Goal: Transaction & Acquisition: Purchase product/service

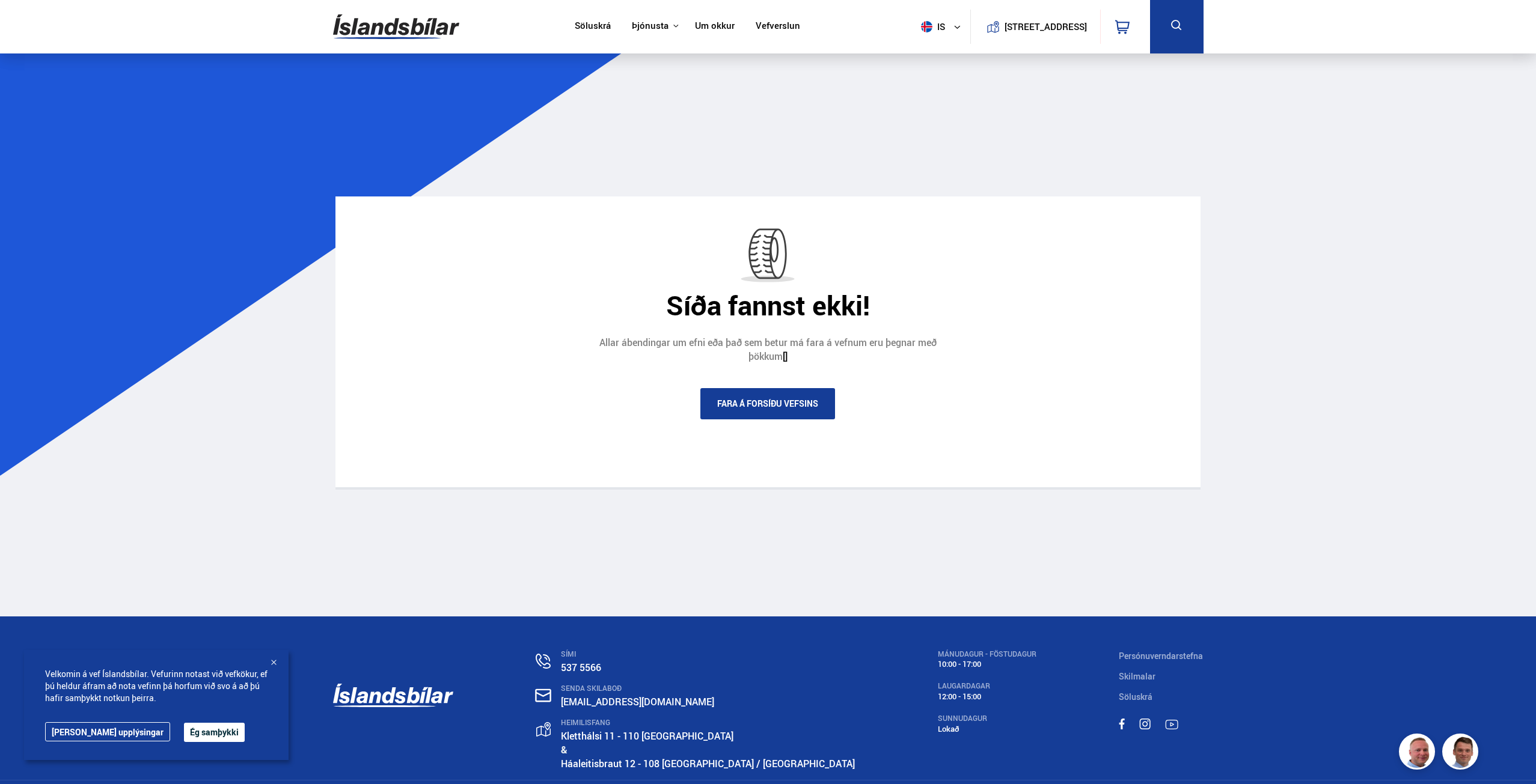
click at [395, 39] on img at bounding box center [396, 27] width 126 height 39
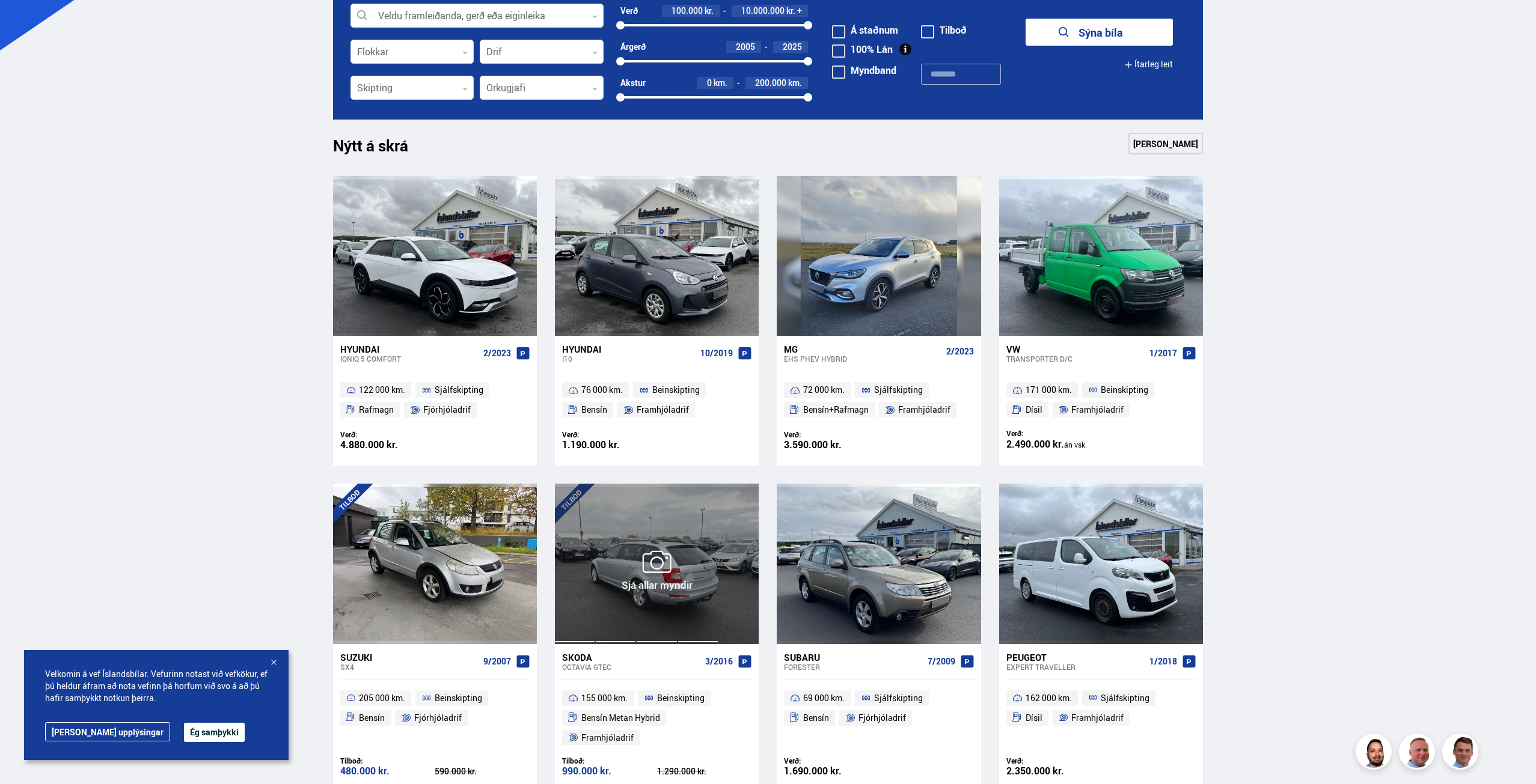
scroll to position [60, 0]
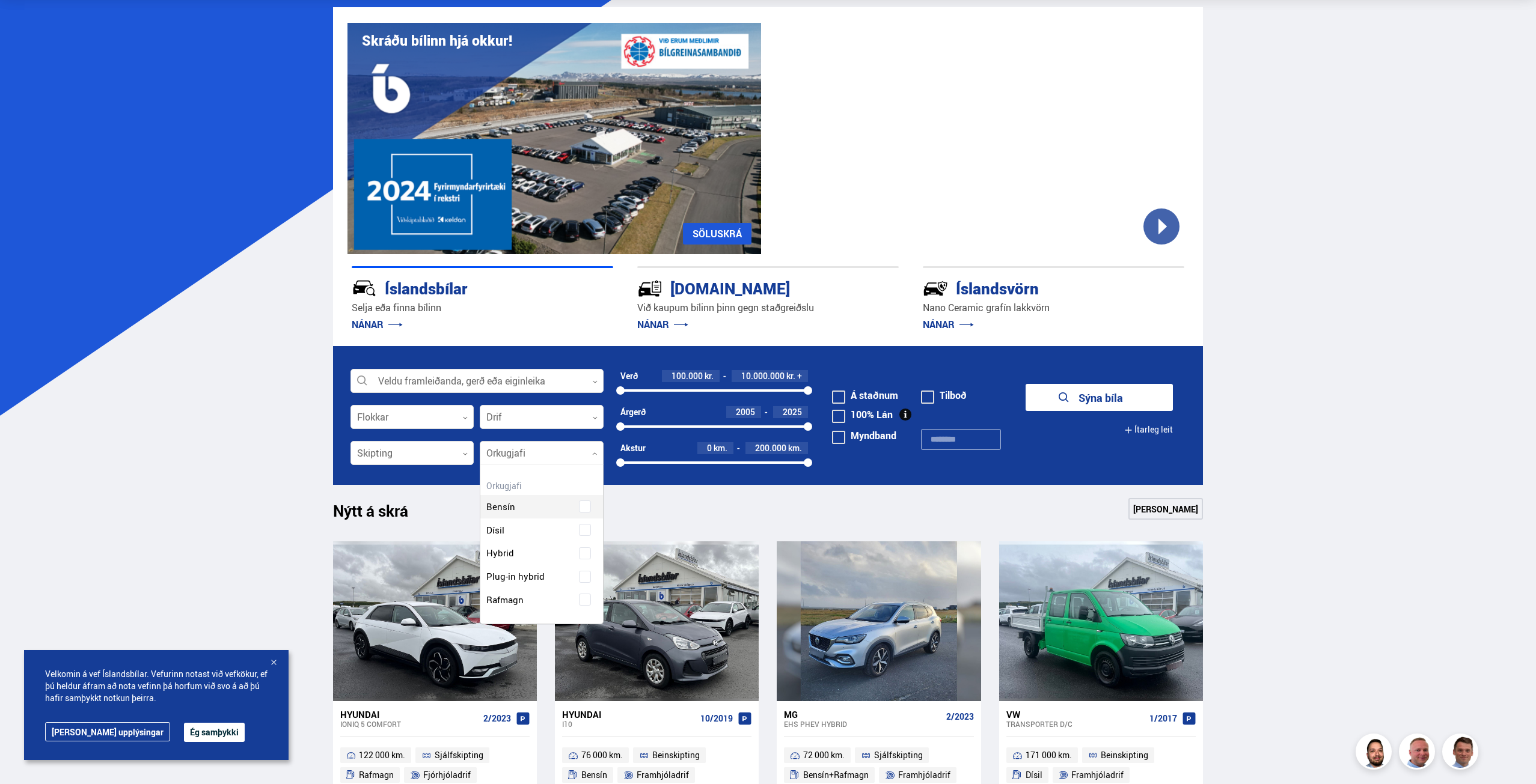
click at [512, 451] on div at bounding box center [541, 453] width 124 height 24
click at [585, 604] on div "Bensín Dísil Hybrid Plug-in hybrid Rafmagn" at bounding box center [541, 568] width 123 height 135
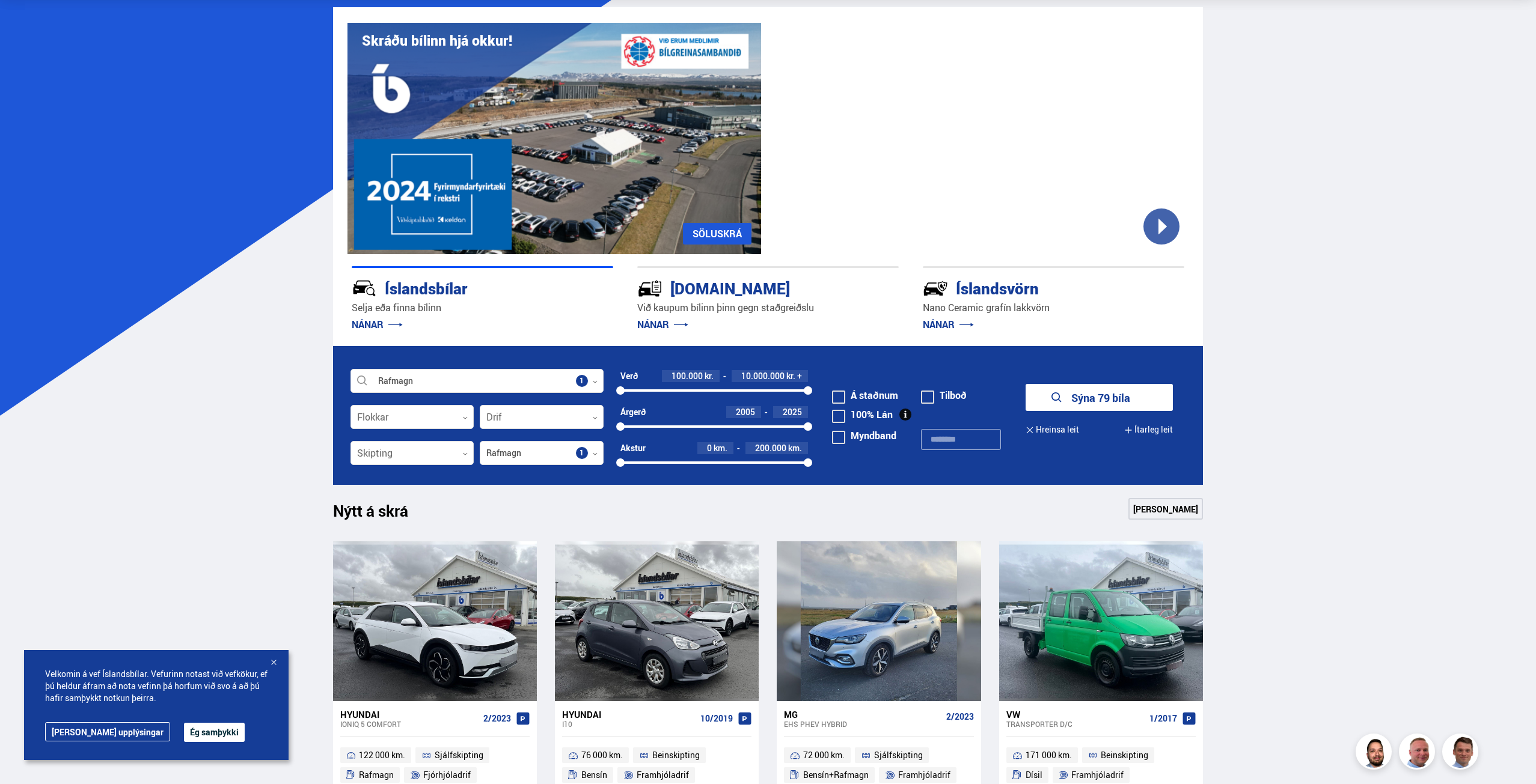
click at [1111, 394] on button "Sýna 79 bíla" at bounding box center [1100, 398] width 147 height 27
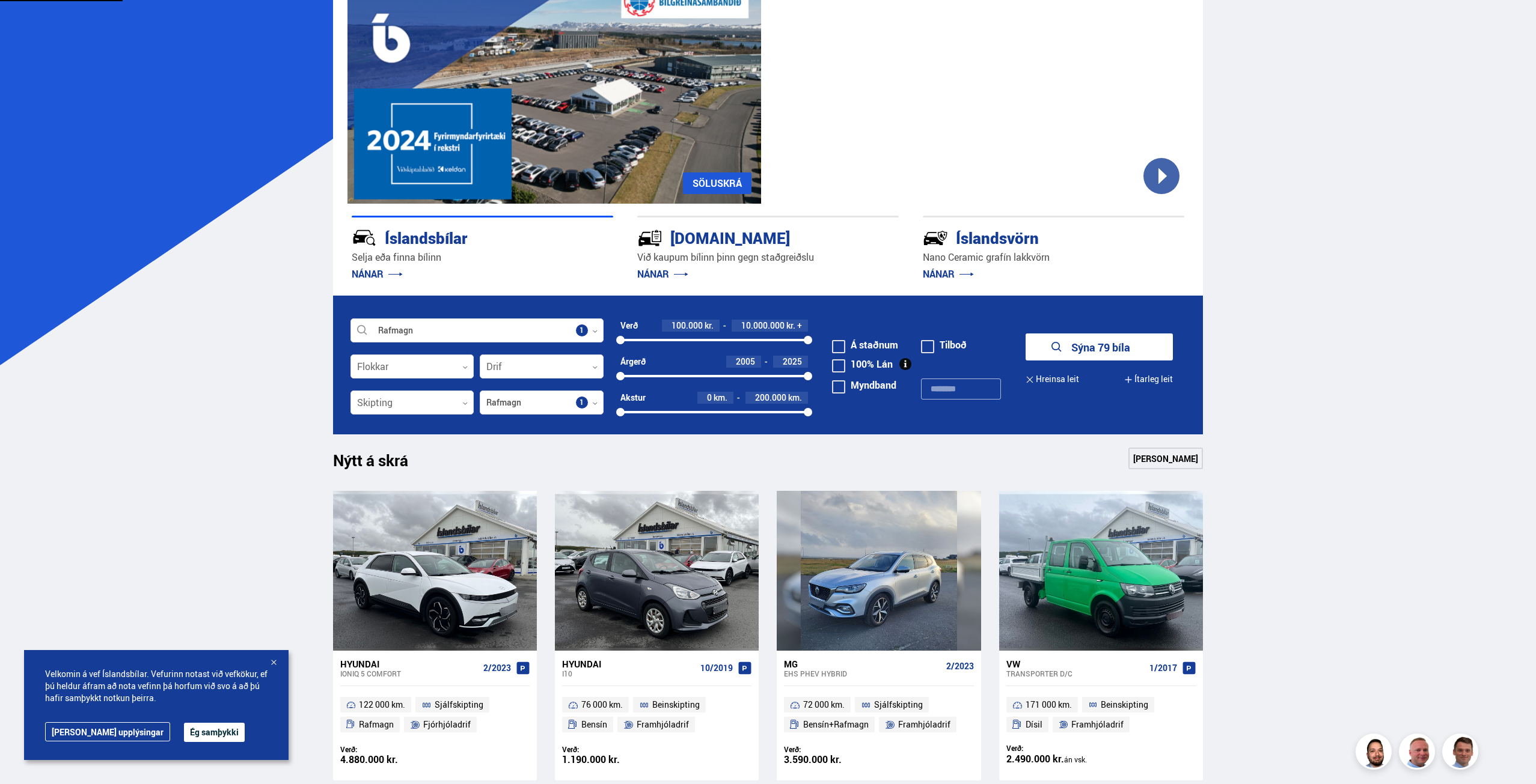
scroll to position [233, 0]
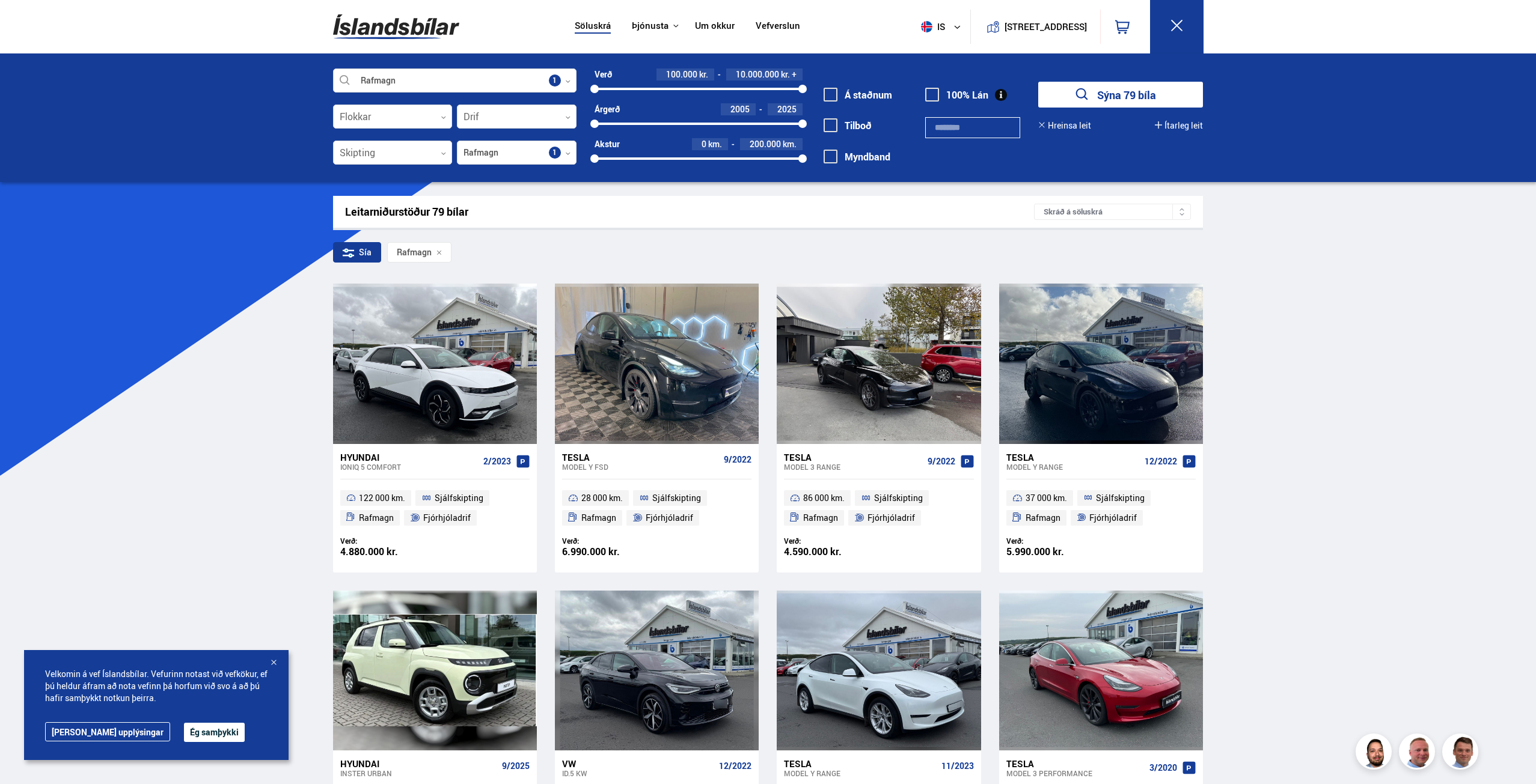
click at [1102, 212] on div "Skráð á söluskrá" at bounding box center [1112, 212] width 157 height 16
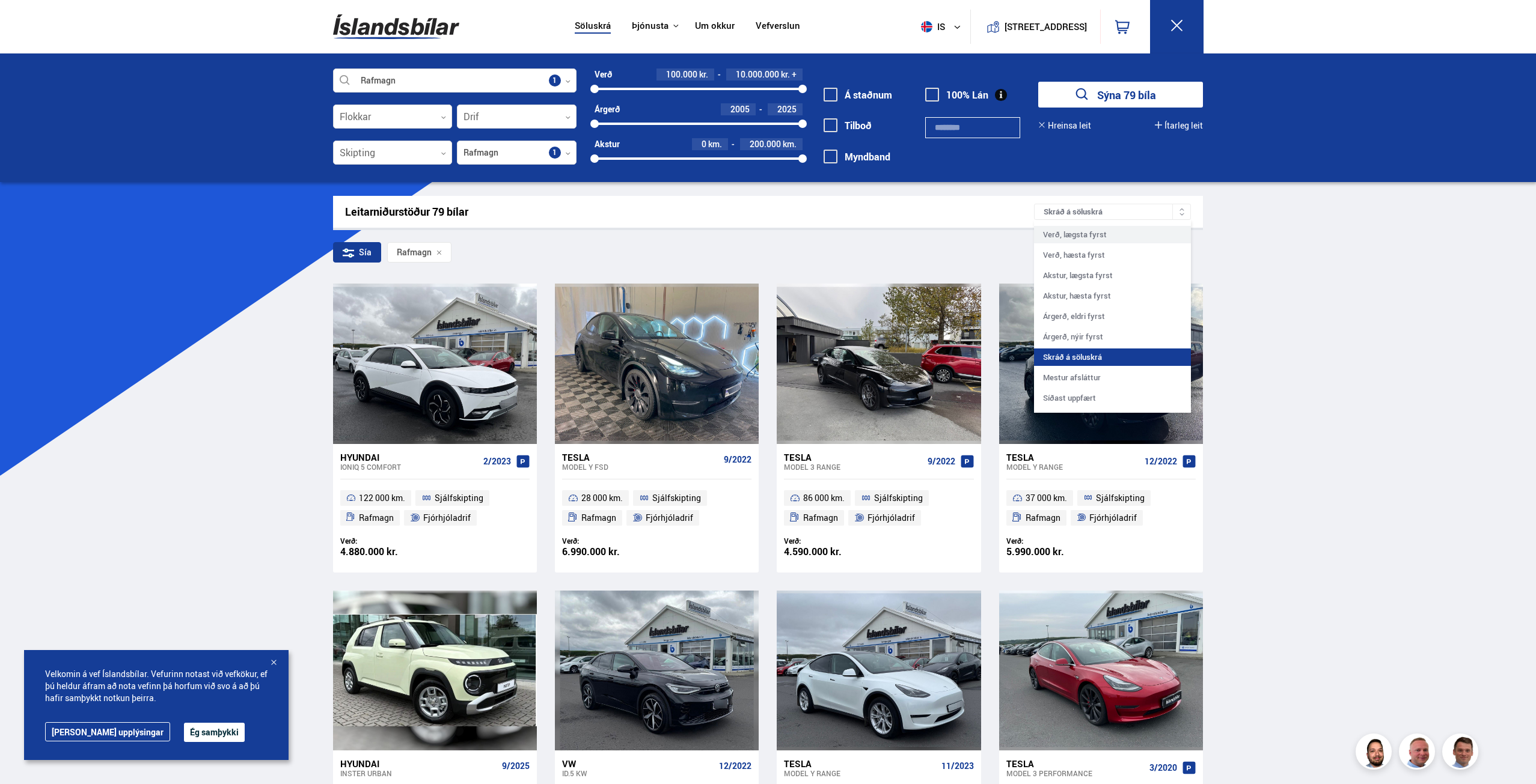
click at [1138, 239] on div "Verð, lægsta fyrst" at bounding box center [1112, 234] width 157 height 17
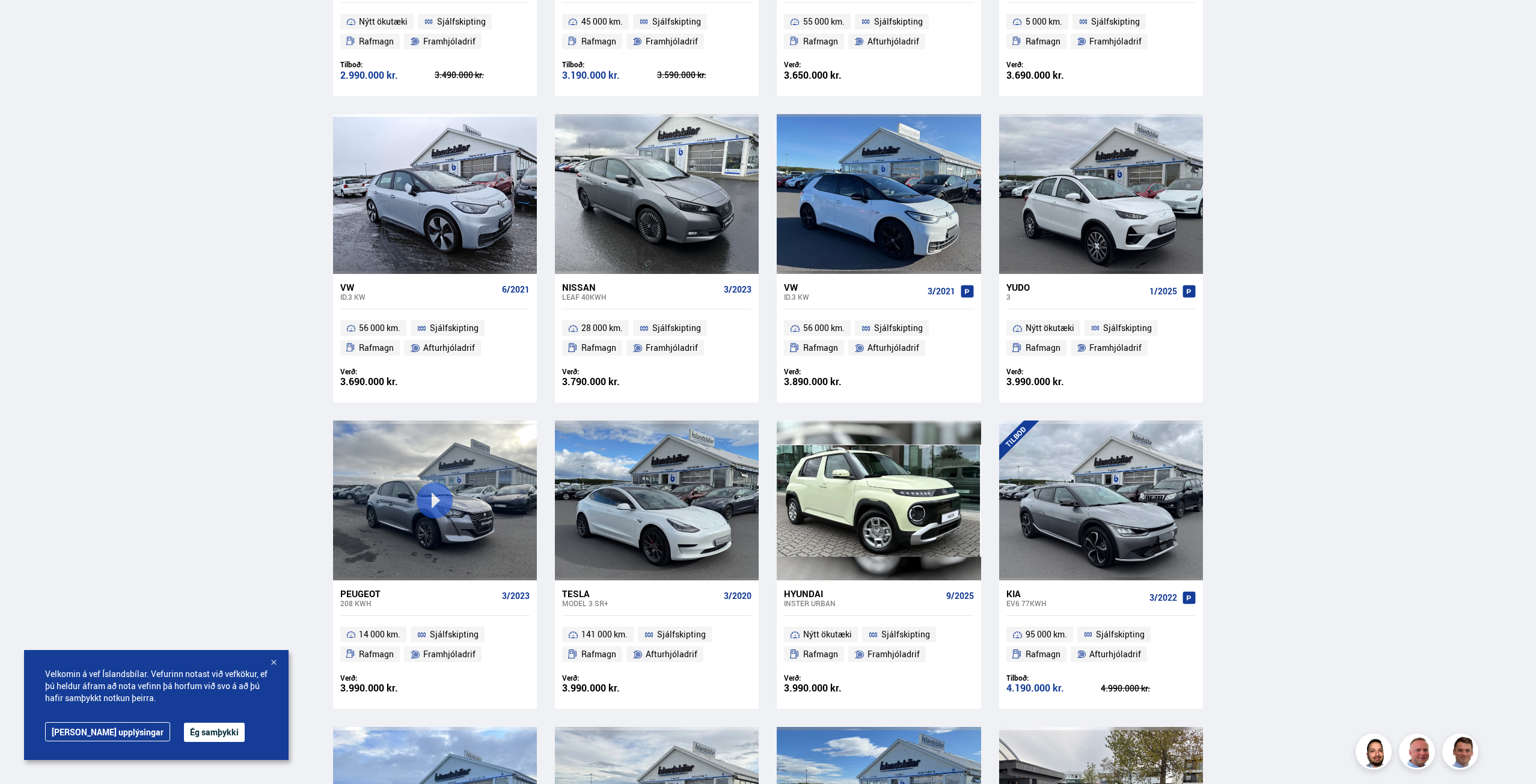
scroll to position [1142, 0]
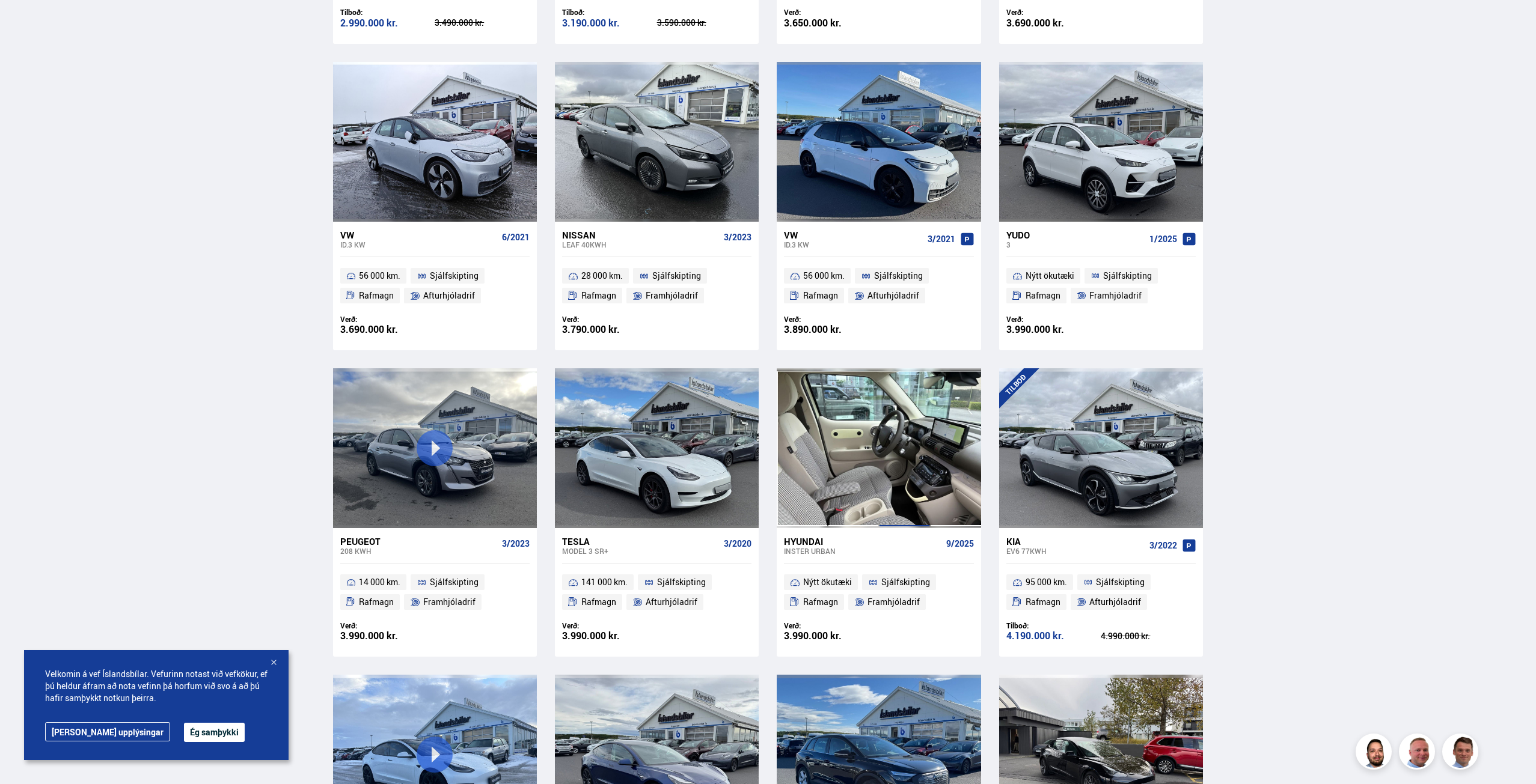
click at [891, 461] on div at bounding box center [904, 448] width 51 height 160
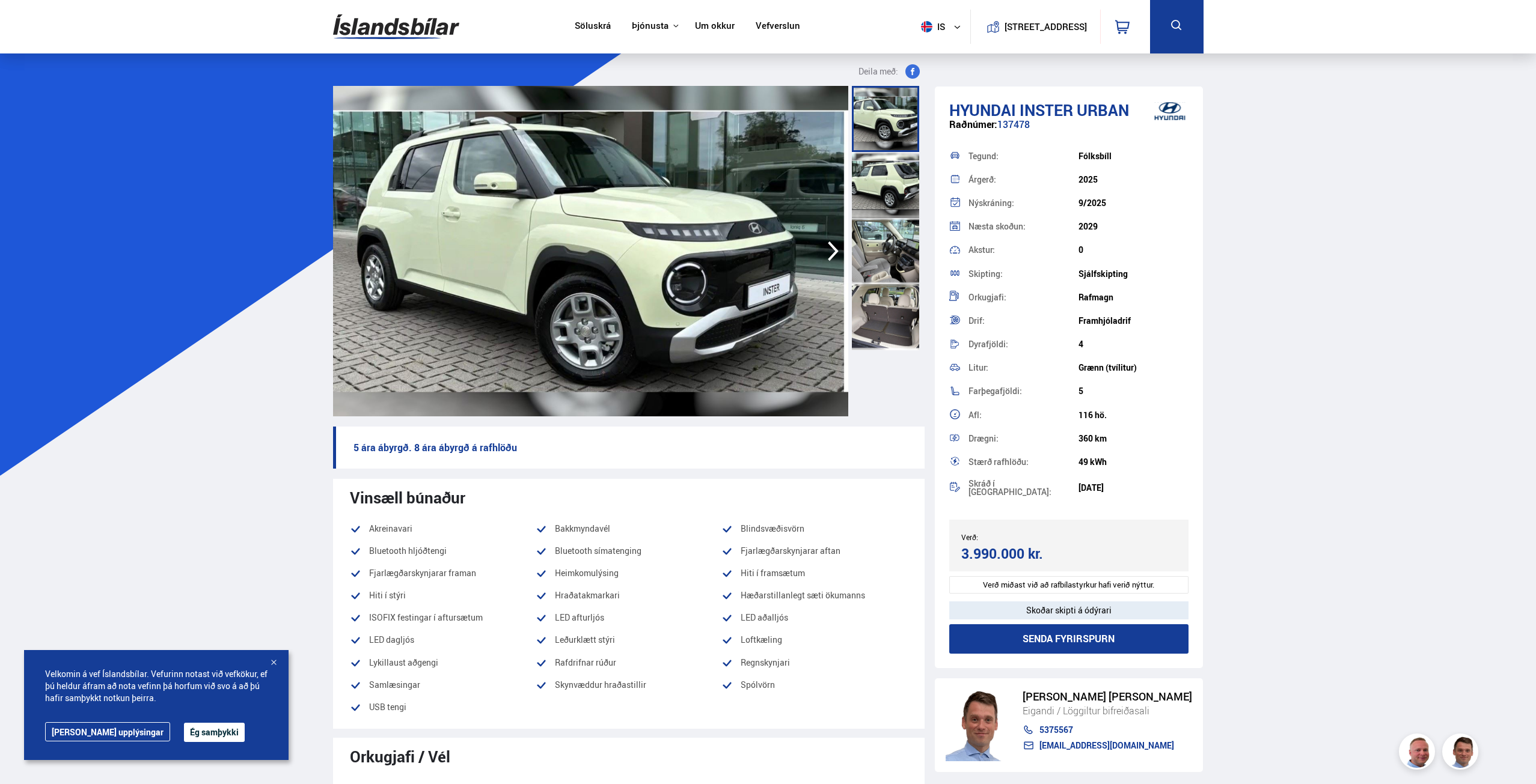
click at [829, 247] on icon "button" at bounding box center [833, 251] width 24 height 29
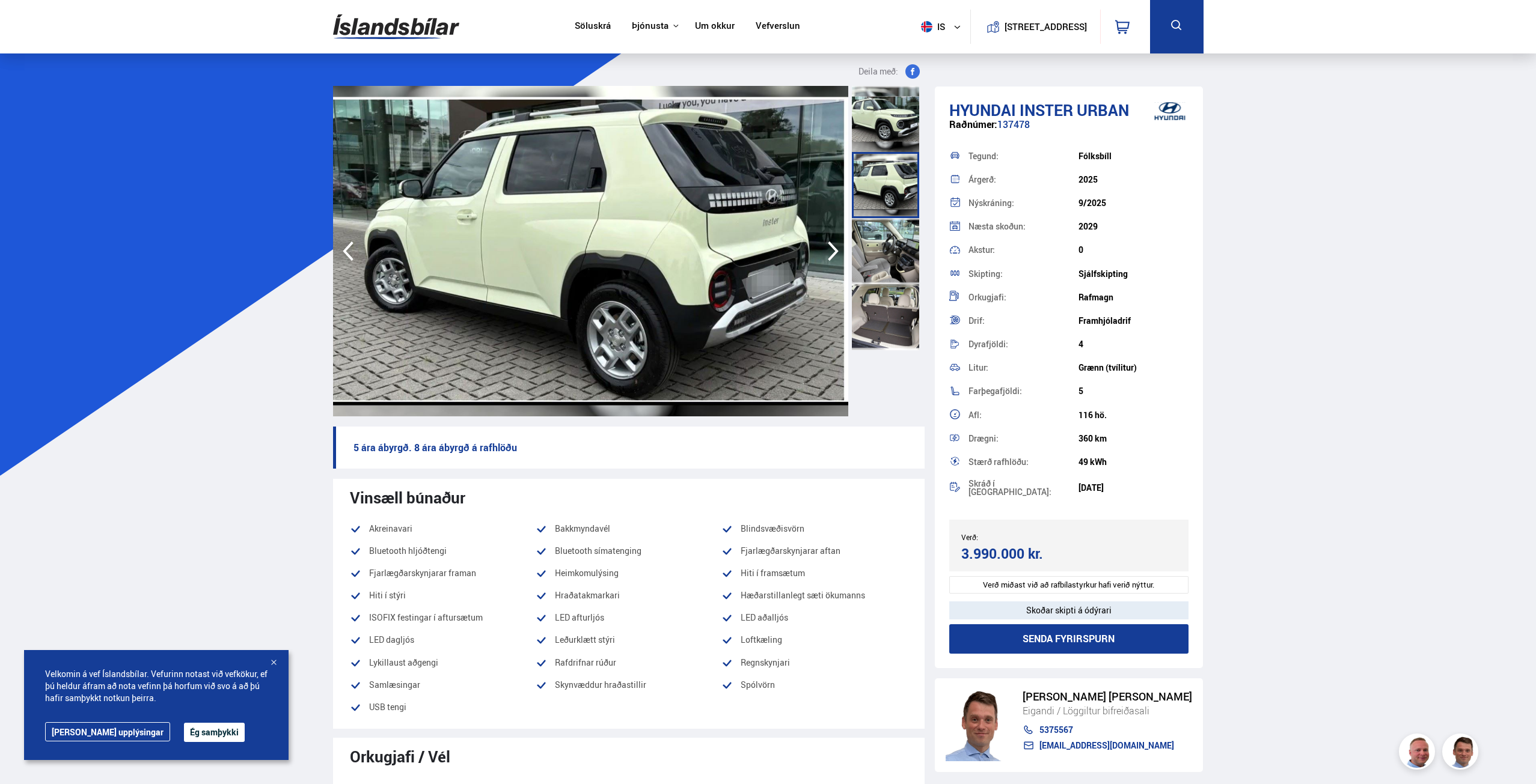
click at [829, 247] on icon "button" at bounding box center [833, 251] width 24 height 29
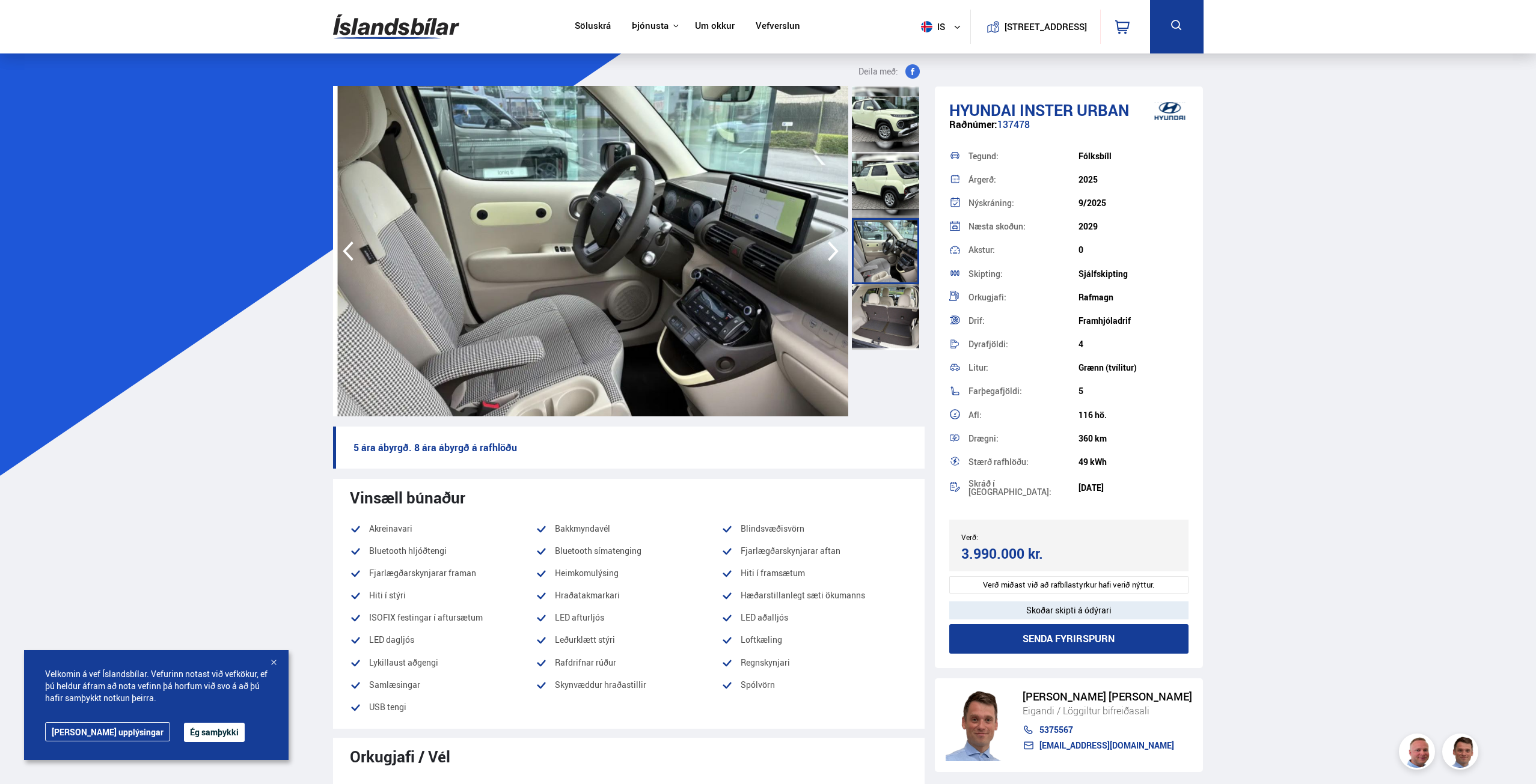
click at [829, 247] on icon "button" at bounding box center [833, 251] width 24 height 29
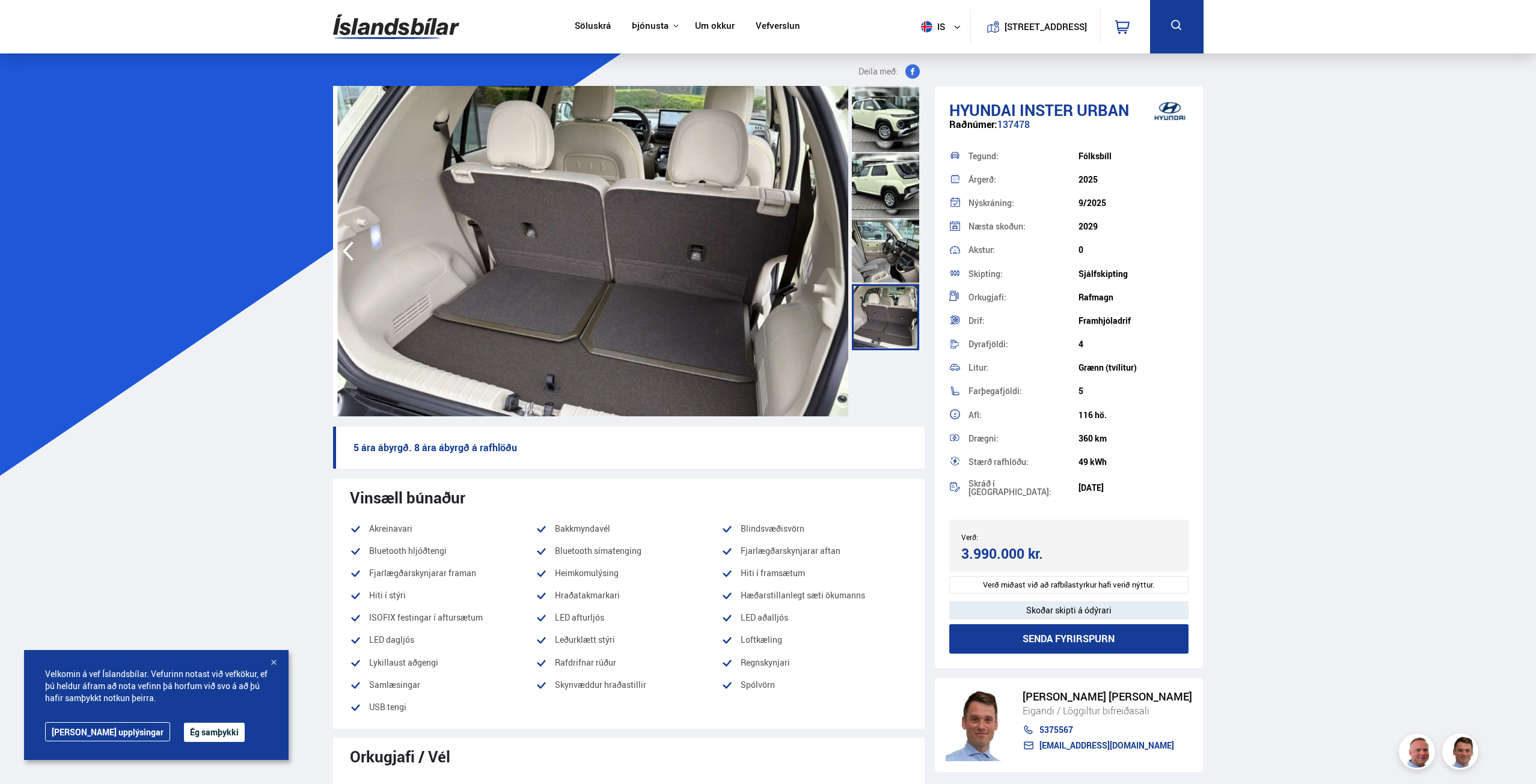
click at [829, 247] on img at bounding box center [590, 251] width 515 height 331
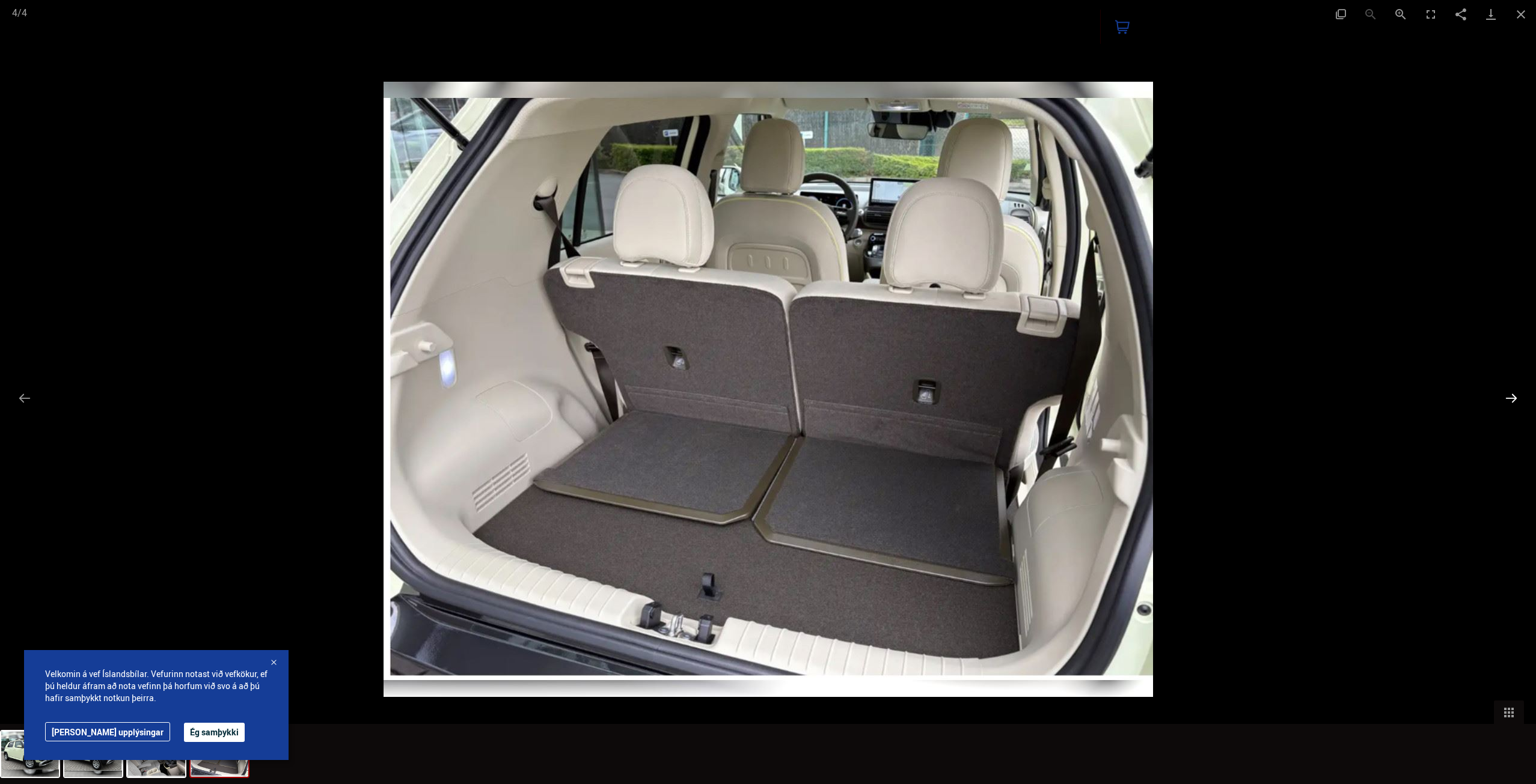
click at [1516, 401] on button "Next slide" at bounding box center [1511, 398] width 25 height 24
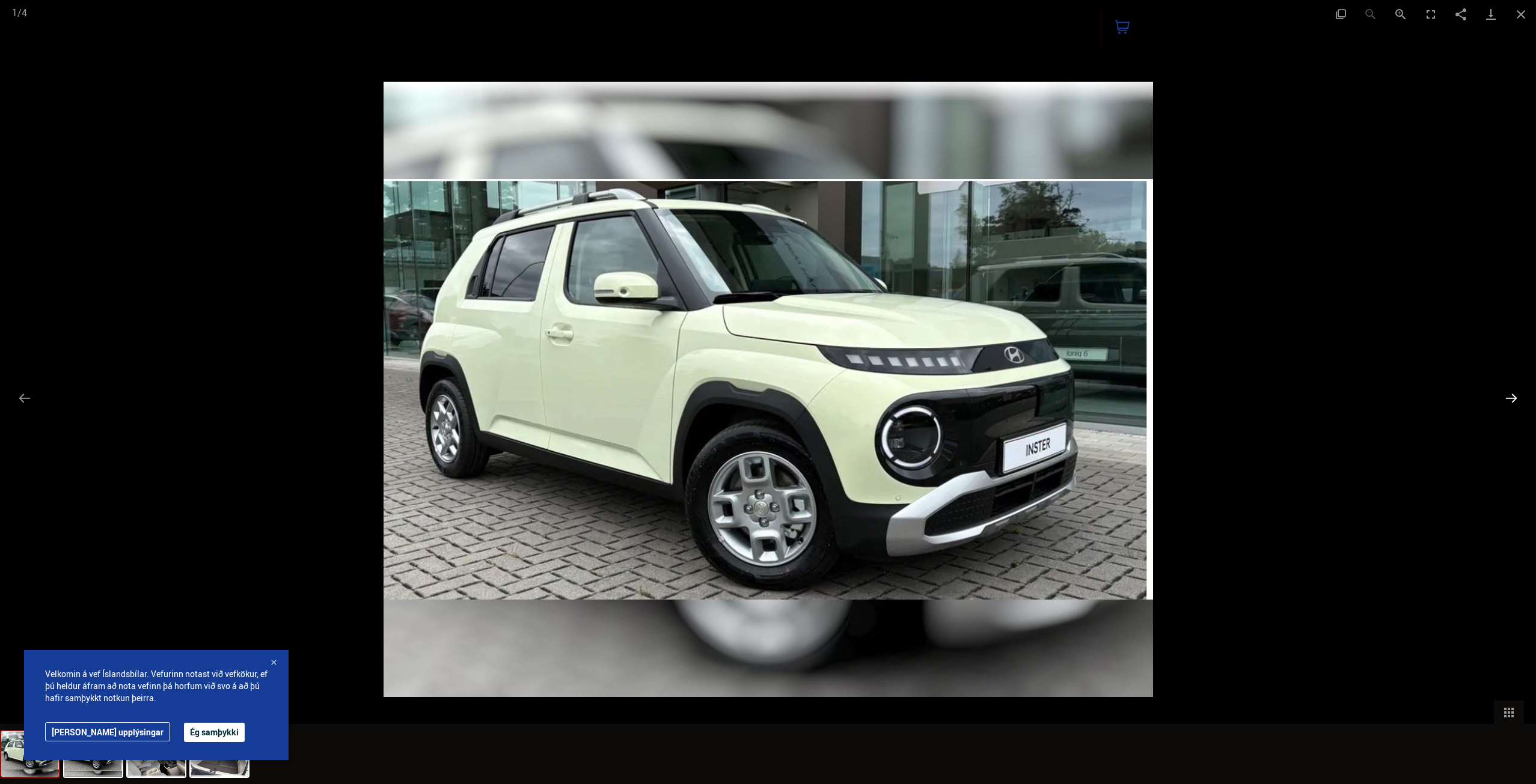
click at [1516, 400] on button "Next slide" at bounding box center [1511, 398] width 25 height 24
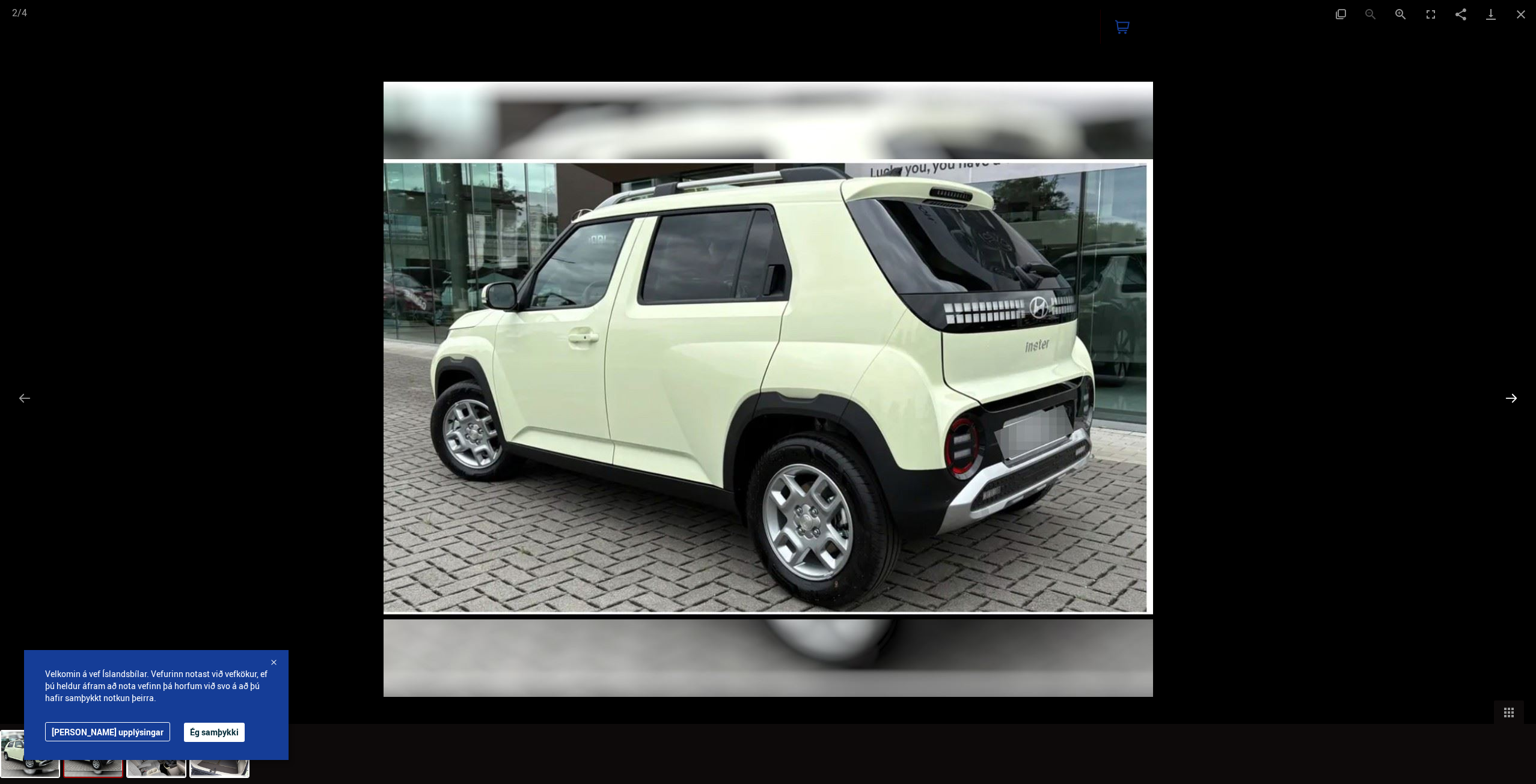
click at [1516, 400] on button "Next slide" at bounding box center [1511, 398] width 25 height 24
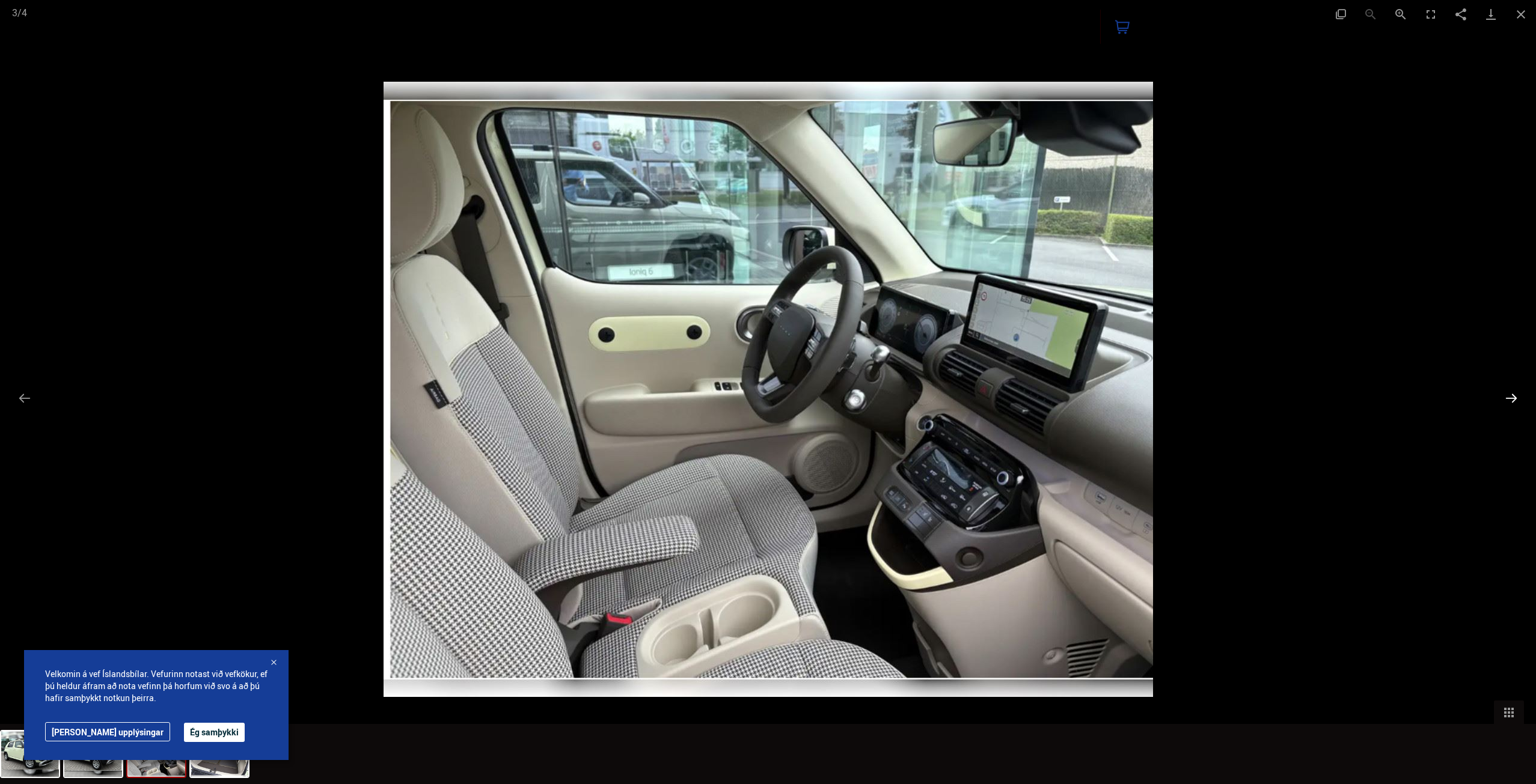
click at [1516, 400] on button "Next slide" at bounding box center [1511, 398] width 25 height 24
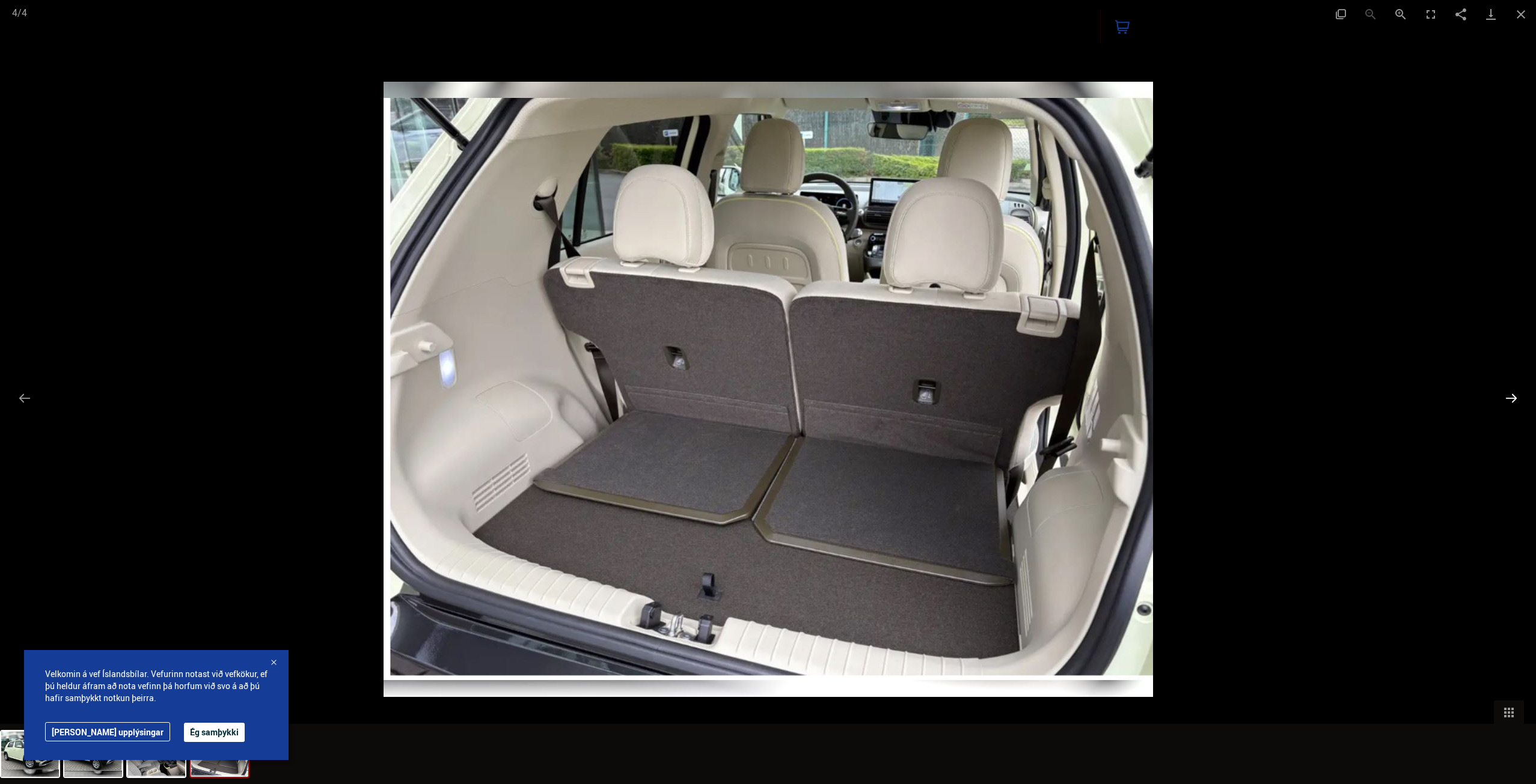
click at [1516, 400] on button "Next slide" at bounding box center [1511, 398] width 25 height 24
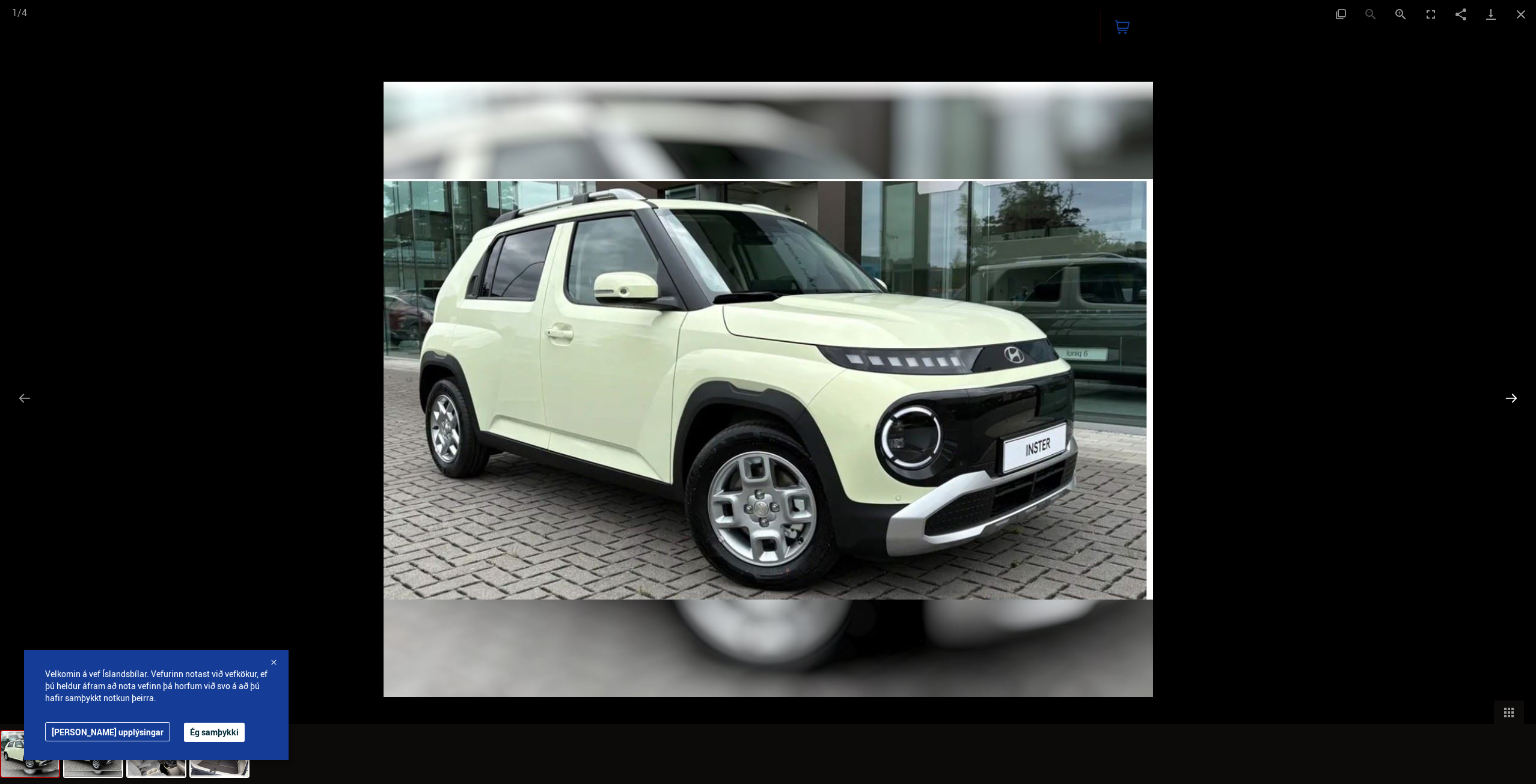
click at [1516, 400] on button "Next slide" at bounding box center [1511, 398] width 25 height 24
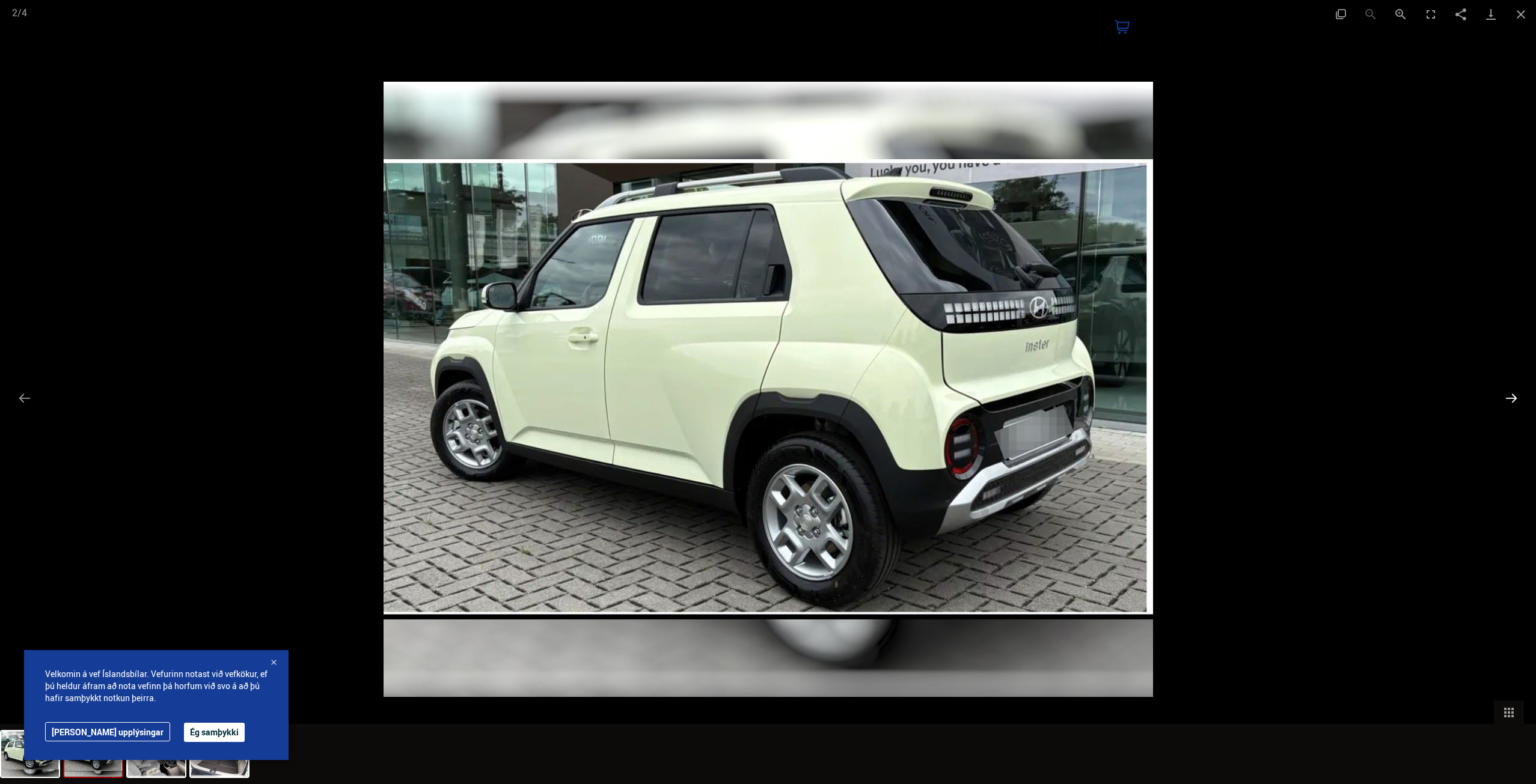
click at [1516, 400] on button "Next slide" at bounding box center [1511, 398] width 25 height 24
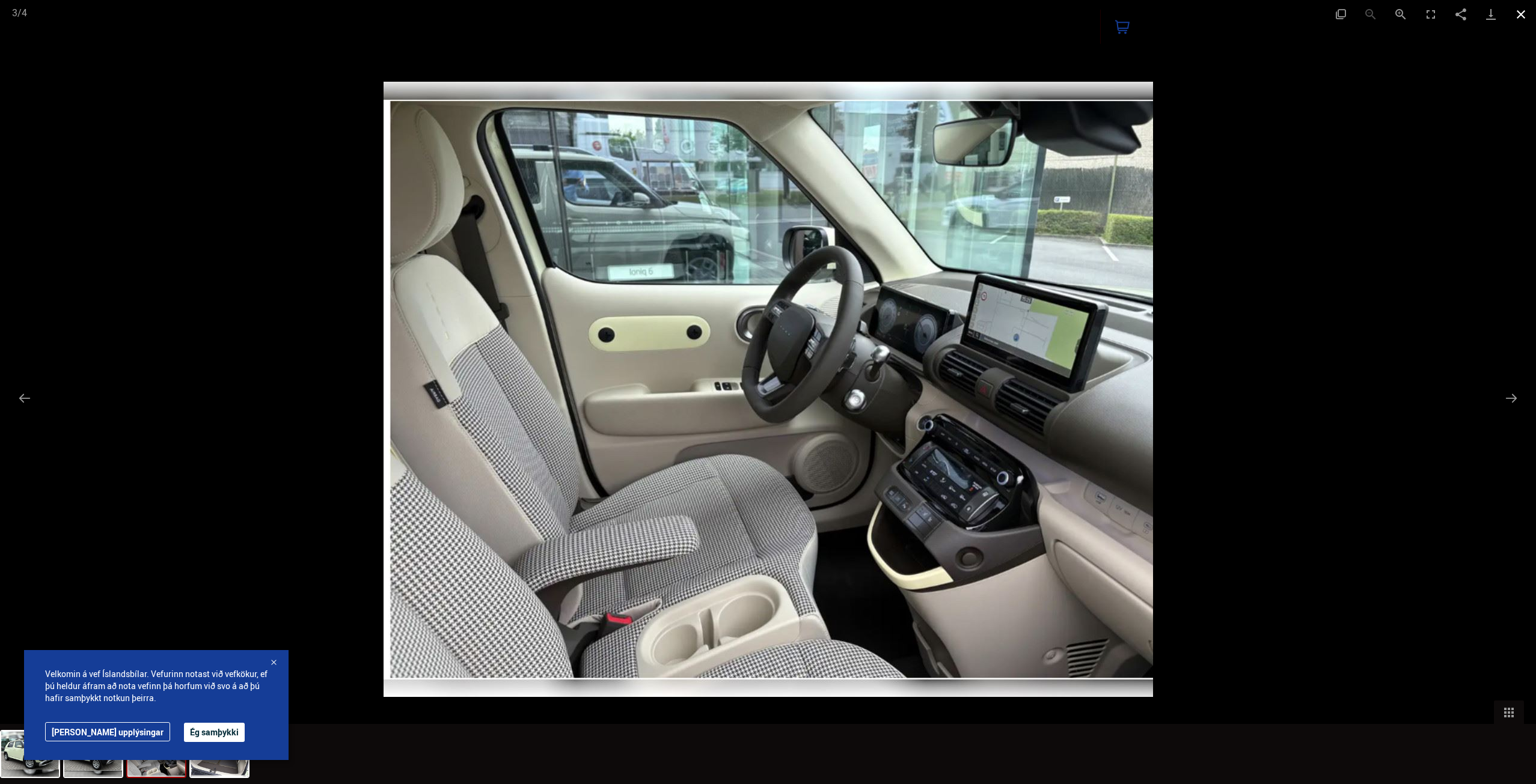
click at [1520, 11] on button "Close gallery" at bounding box center [1521, 14] width 30 height 28
